Goal: Task Accomplishment & Management: Manage account settings

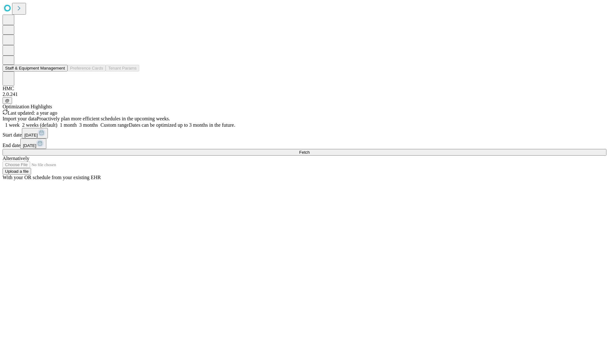
click at [61, 71] on button "Staff & Equipment Management" at bounding box center [35, 68] width 65 height 7
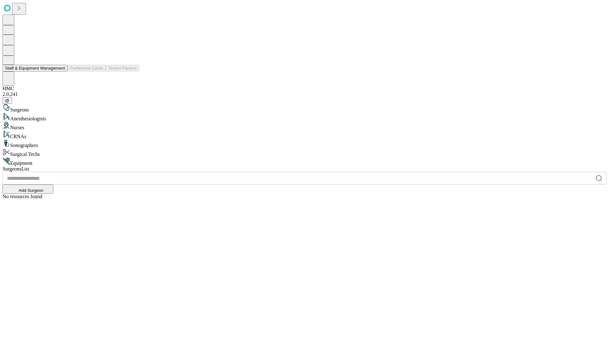
click at [61, 71] on button "Staff & Equipment Management" at bounding box center [35, 68] width 65 height 7
